Goal: Task Accomplishment & Management: Use online tool/utility

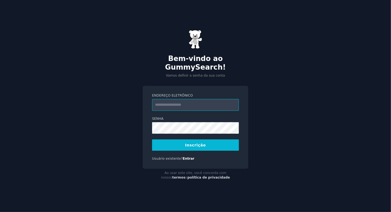
click at [187, 102] on input "Endereço eletrônico" at bounding box center [195, 105] width 87 height 12
type input "**********"
click at [199, 143] on button "Inscrição" at bounding box center [195, 144] width 87 height 11
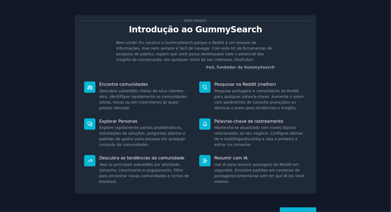
click at [226, 124] on div "Palavras-chave de rastreamento Mantenha-se atualizado com novos tópicos relacio…" at bounding box center [252, 133] width 115 height 37
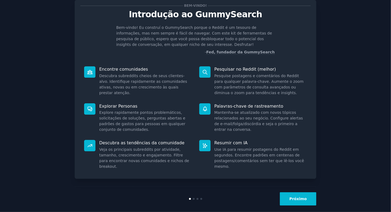
scroll to position [22, 0]
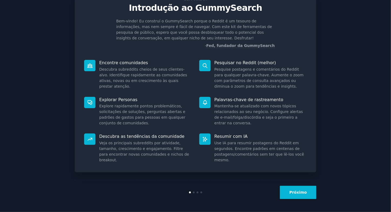
click at [295, 191] on button "Próximo" at bounding box center [298, 192] width 36 height 13
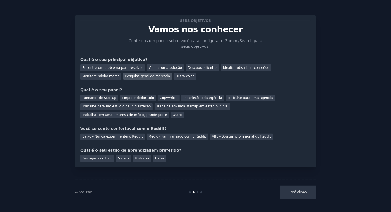
click at [123, 78] on div "Pesquisa geral de mercado" at bounding box center [147, 76] width 49 height 7
click at [147, 70] on div "Validar uma solução" at bounding box center [165, 67] width 37 height 7
click at [161, 77] on div "Encontre um problema para resolver Validar uma solução Descubra clientes Ideali…" at bounding box center [195, 71] width 230 height 17
click at [123, 78] on div "Pesquisa geral de mercado" at bounding box center [147, 76] width 49 height 7
click at [158, 99] on div "Copywriter" at bounding box center [169, 98] width 22 height 7
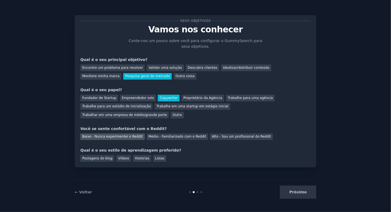
click at [125, 133] on div "Baixo - Nunca experimentei o Reddit" at bounding box center [112, 136] width 64 height 7
click at [121, 155] on div "Vídeos" at bounding box center [123, 158] width 15 height 7
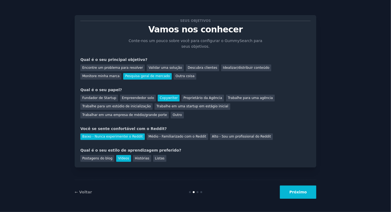
click at [295, 194] on button "Próximo" at bounding box center [298, 191] width 36 height 13
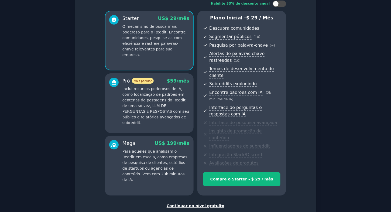
scroll to position [38, 0]
click at [195, 203] on div "Continuar no nível gratuito" at bounding box center [195, 206] width 230 height 6
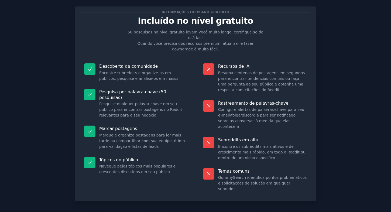
scroll to position [20, 0]
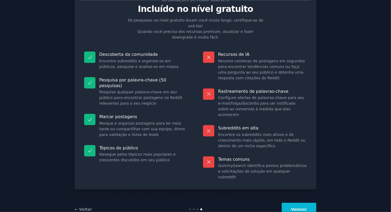
click at [297, 203] on button "Vamos!" at bounding box center [299, 209] width 34 height 13
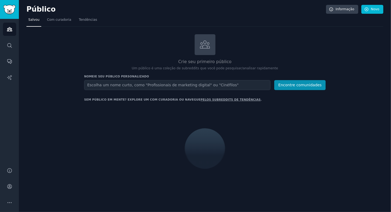
click at [151, 84] on input "text" at bounding box center [177, 85] width 186 height 10
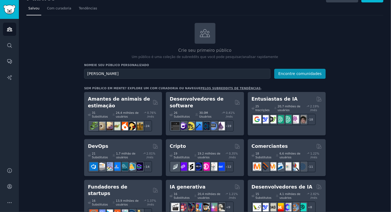
scroll to position [12, 0]
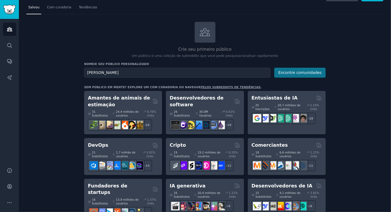
type input "Pedro Dias Zorobabel"
click at [293, 72] on button "Encontre comunidades" at bounding box center [299, 73] width 51 height 10
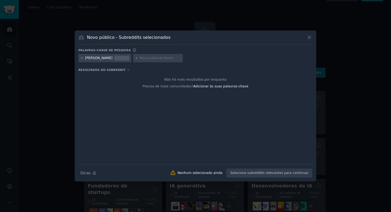
click at [81, 58] on icon at bounding box center [81, 57] width 1 height 1
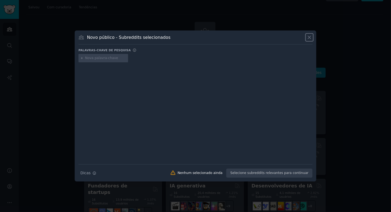
click at [309, 37] on icon at bounding box center [309, 37] width 3 height 3
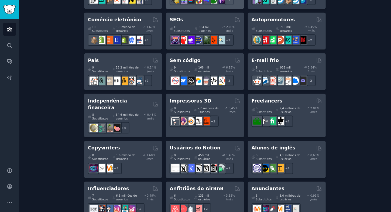
scroll to position [350, 0]
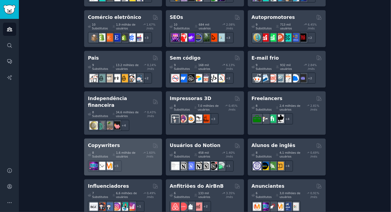
click at [128, 149] on div "8 Substitutos 1,6 milhão de usuários 1.60% /mês + 5" at bounding box center [123, 160] width 70 height 23
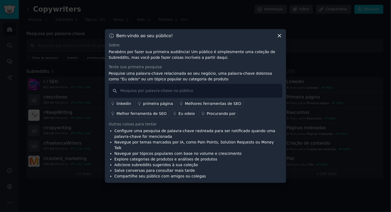
click at [278, 41] on div "Bem-vindo ao seu público! Sobre Parabéns por fazer sua primeira audiência! Um p…" at bounding box center [195, 106] width 181 height 154
click at [280, 39] on icon at bounding box center [279, 36] width 6 height 6
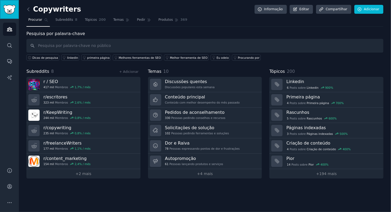
click at [10, 11] on img "Barra lateral" at bounding box center [9, 9] width 12 height 9
